Goal: Task Accomplishment & Management: Manage account settings

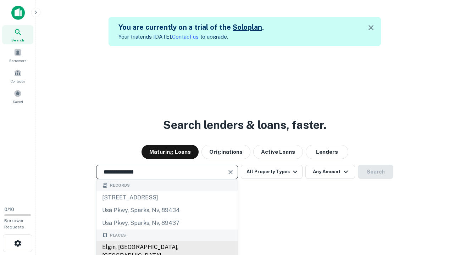
click at [167, 248] on div "Elgin, [GEOGRAPHIC_DATA], [GEOGRAPHIC_DATA]" at bounding box center [166, 251] width 141 height 21
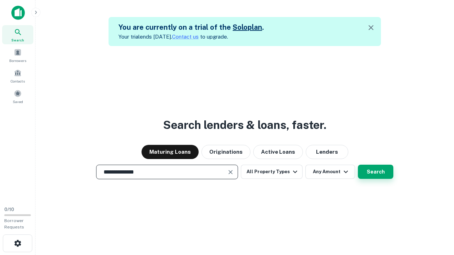
type input "**********"
click at [376, 172] on button "Search" at bounding box center [375, 172] width 35 height 14
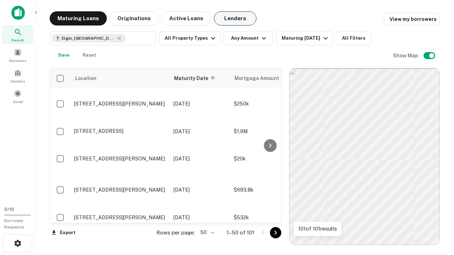
click at [235, 18] on button "Lenders" at bounding box center [235, 18] width 43 height 14
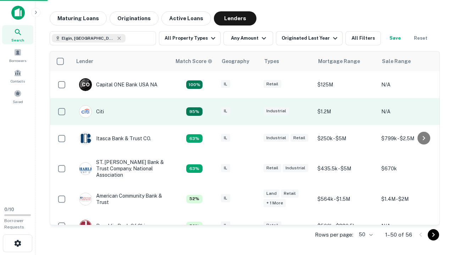
click at [252, 112] on div "IL" at bounding box center [238, 112] width 35 height 10
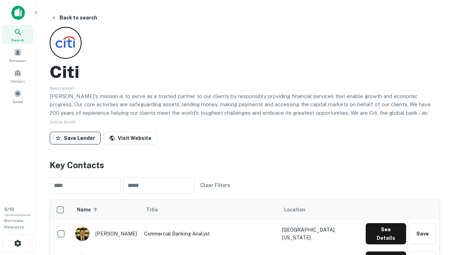
click at [75, 138] on button "Save Lender" at bounding box center [75, 138] width 51 height 13
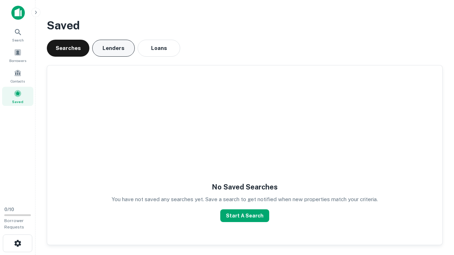
click at [114, 48] on button "Lenders" at bounding box center [113, 48] width 43 height 17
